Goal: Task Accomplishment & Management: Use online tool/utility

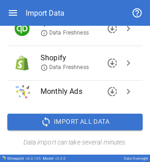
scroll to position [149, 0]
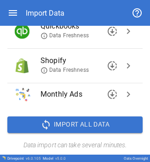
click at [123, 37] on button "chevron_right" at bounding box center [128, 31] width 14 height 14
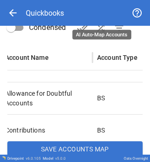
scroll to position [183, 0]
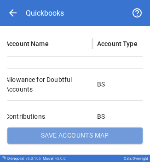
click at [77, 136] on button "Save Accounts Map" at bounding box center [74, 135] width 135 height 17
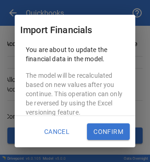
click at [100, 129] on button "Confirm" at bounding box center [108, 131] width 43 height 17
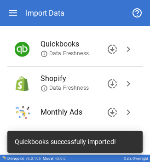
scroll to position [151, 0]
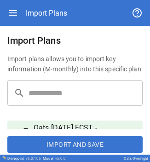
scroll to position [5, 0]
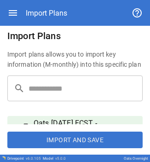
click at [6, 11] on div "Import Plans" at bounding box center [75, 13] width 150 height 26
click at [17, 14] on icon "button" at bounding box center [12, 12] width 11 height 11
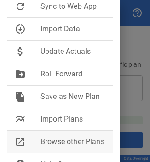
scroll to position [155, 0]
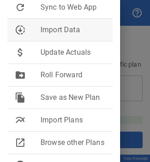
click at [63, 31] on li "downloading Import Data" at bounding box center [59, 30] width 105 height 22
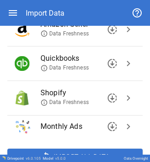
scroll to position [122, 0]
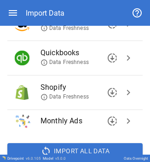
drag, startPoint x: 119, startPoint y: 59, endPoint x: 80, endPoint y: 56, distance: 38.8
click at [80, 56] on li "Quickbooks Data Freshness downloading chevron_right" at bounding box center [74, 58] width 135 height 34
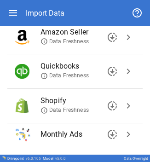
scroll to position [108, 0]
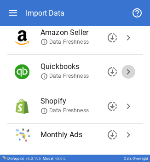
click at [123, 71] on span "chevron_right" at bounding box center [128, 71] width 11 height 11
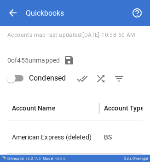
scroll to position [183, 0]
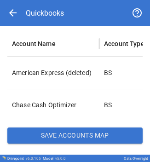
click at [61, 133] on button "Save Accounts Map" at bounding box center [74, 135] width 135 height 17
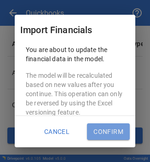
click at [104, 136] on button "Confirm" at bounding box center [108, 131] width 43 height 17
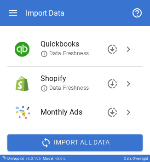
scroll to position [151, 0]
